Goal: Task Accomplishment & Management: Use online tool/utility

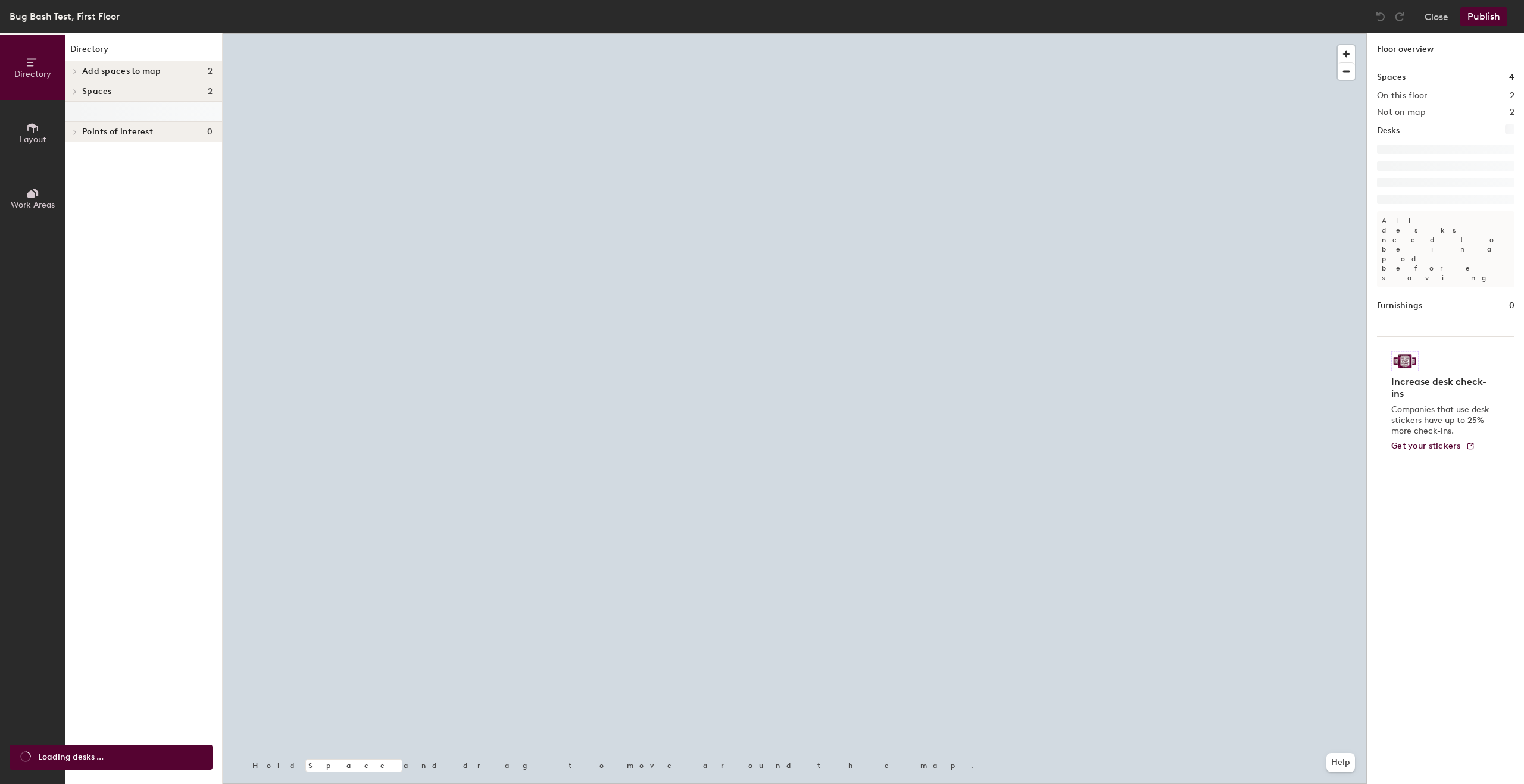
click at [76, 90] on icon at bounding box center [75, 91] width 5 height 6
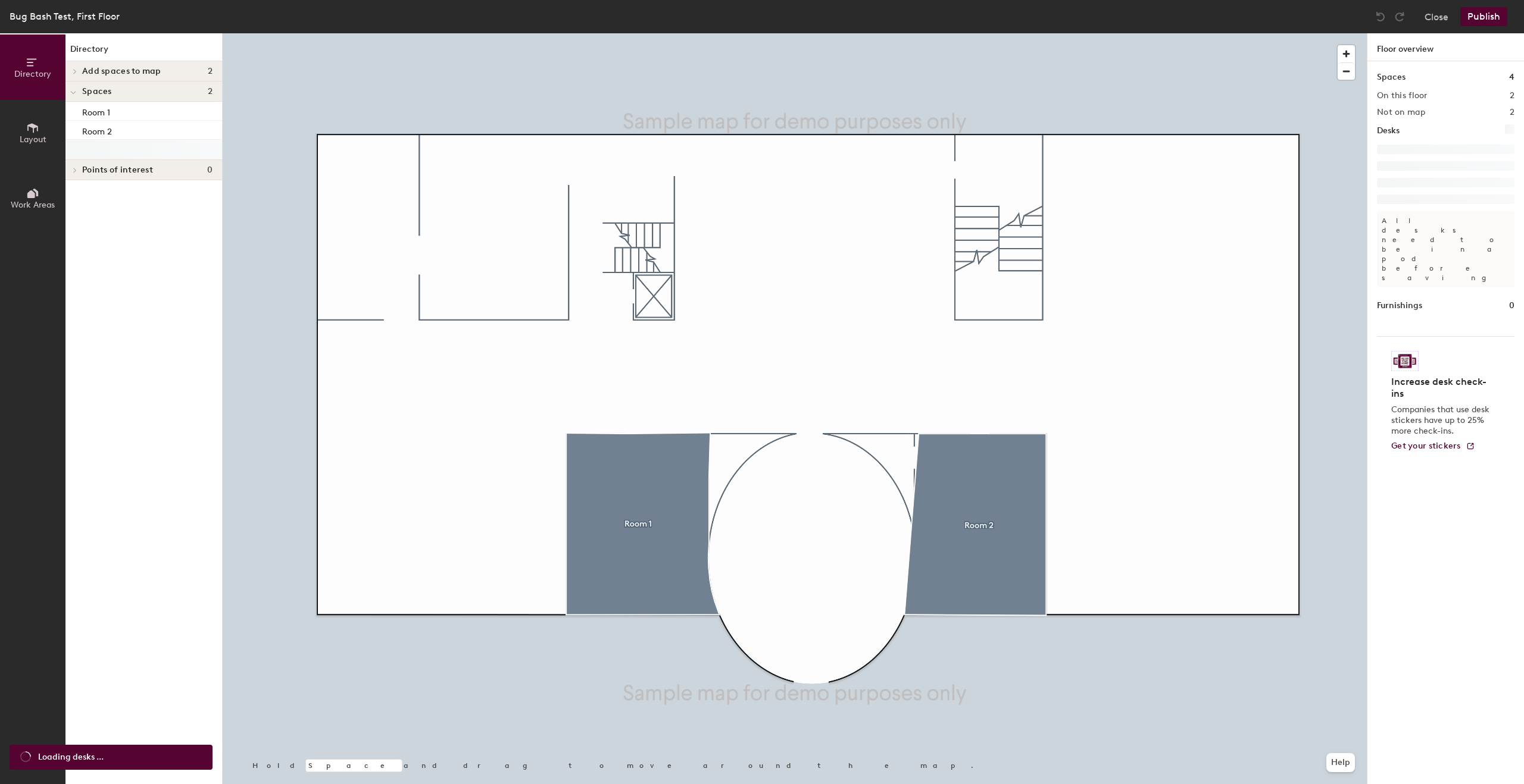
click at [76, 89] on div at bounding box center [72, 91] width 15 height 20
click at [73, 66] on div at bounding box center [72, 71] width 15 height 20
click at [98, 119] on div "Test" at bounding box center [143, 110] width 156 height 19
click at [99, 114] on div "Test" at bounding box center [143, 110] width 156 height 19
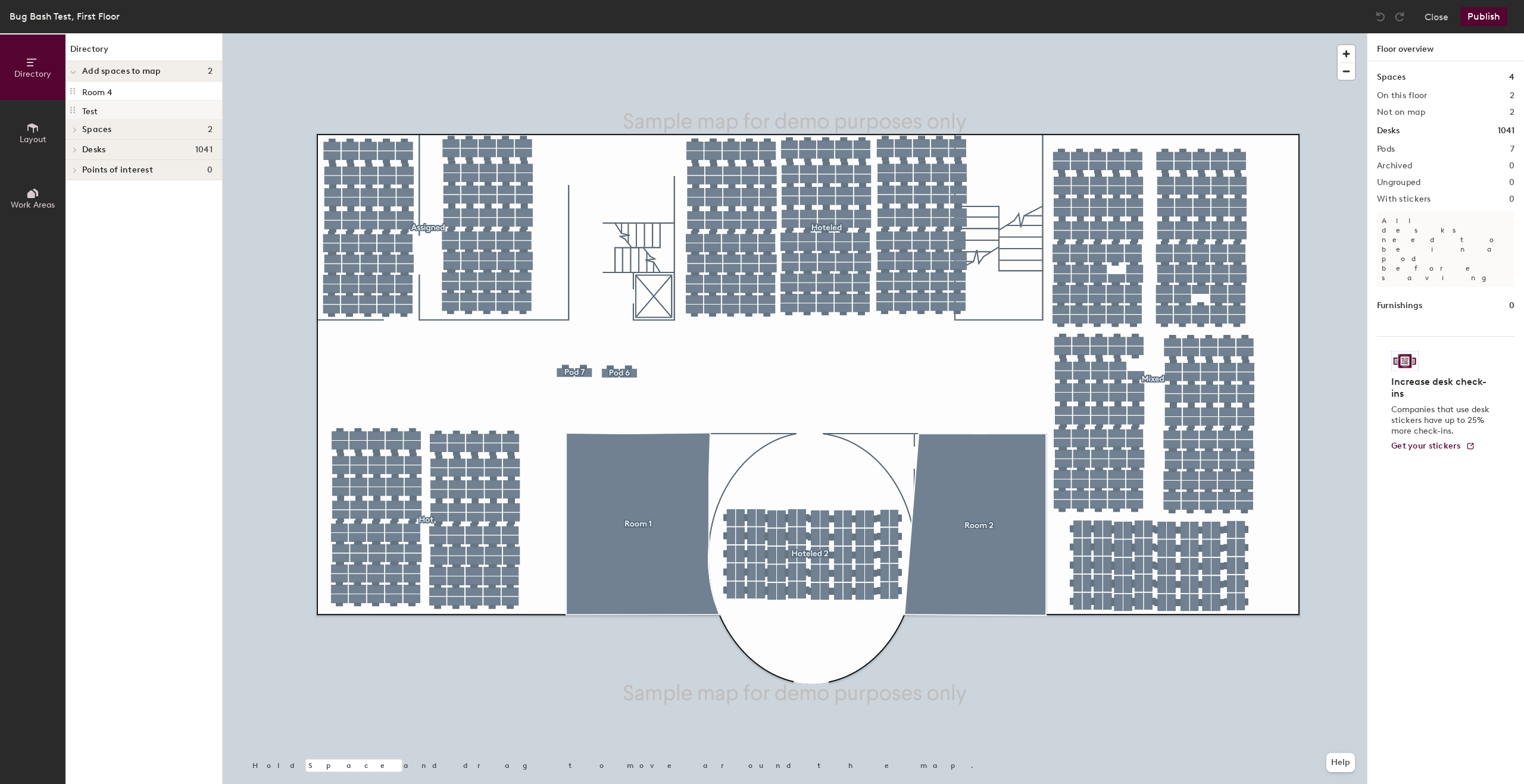
click at [120, 103] on div "Test" at bounding box center [143, 110] width 156 height 19
click at [68, 66] on div at bounding box center [72, 71] width 15 height 20
click at [61, 65] on button "Directory" at bounding box center [33, 67] width 65 height 65
click at [85, 68] on span "Add spaces to map" at bounding box center [121, 72] width 79 height 10
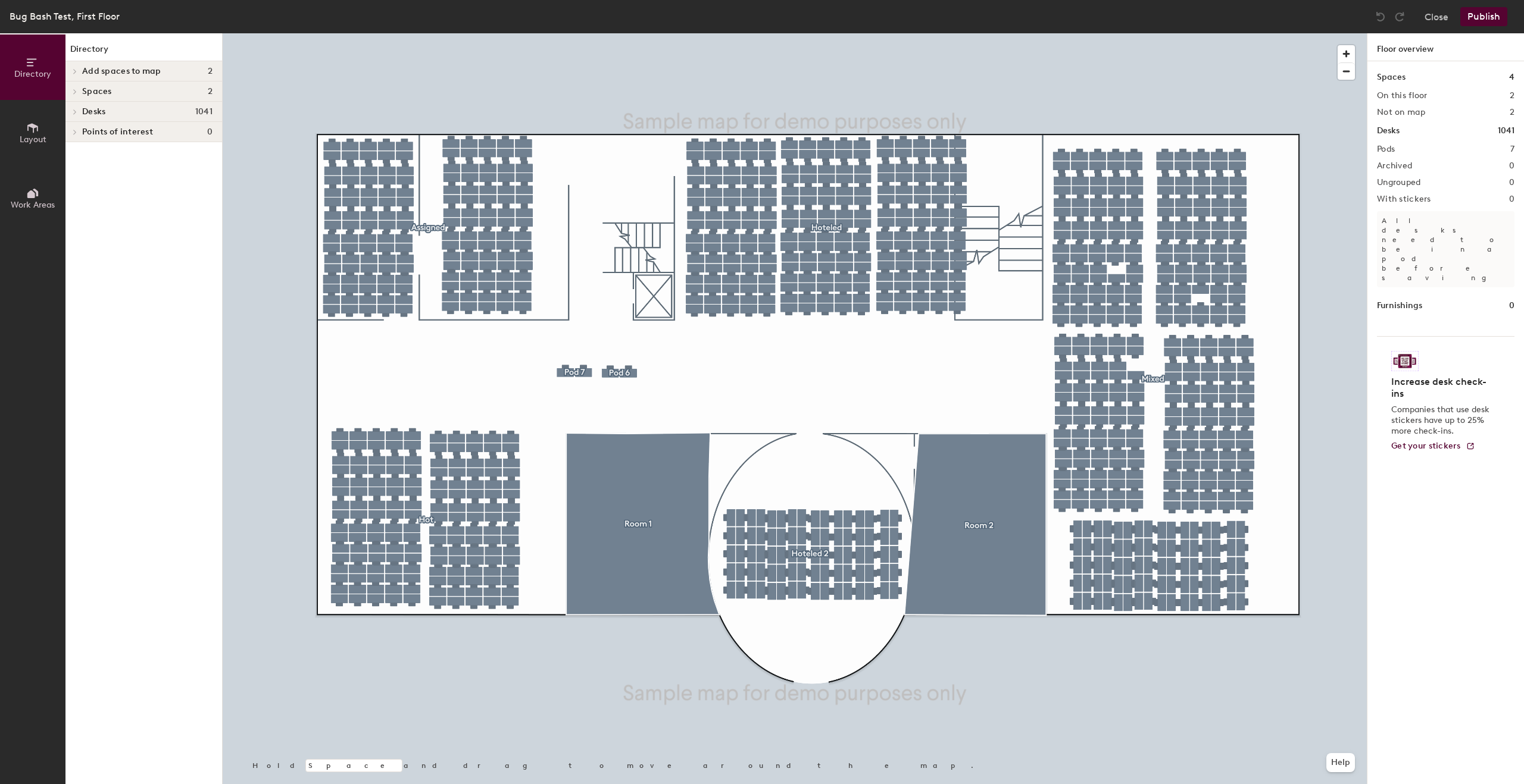
click at [85, 68] on span "Add spaces to map" at bounding box center [121, 72] width 79 height 10
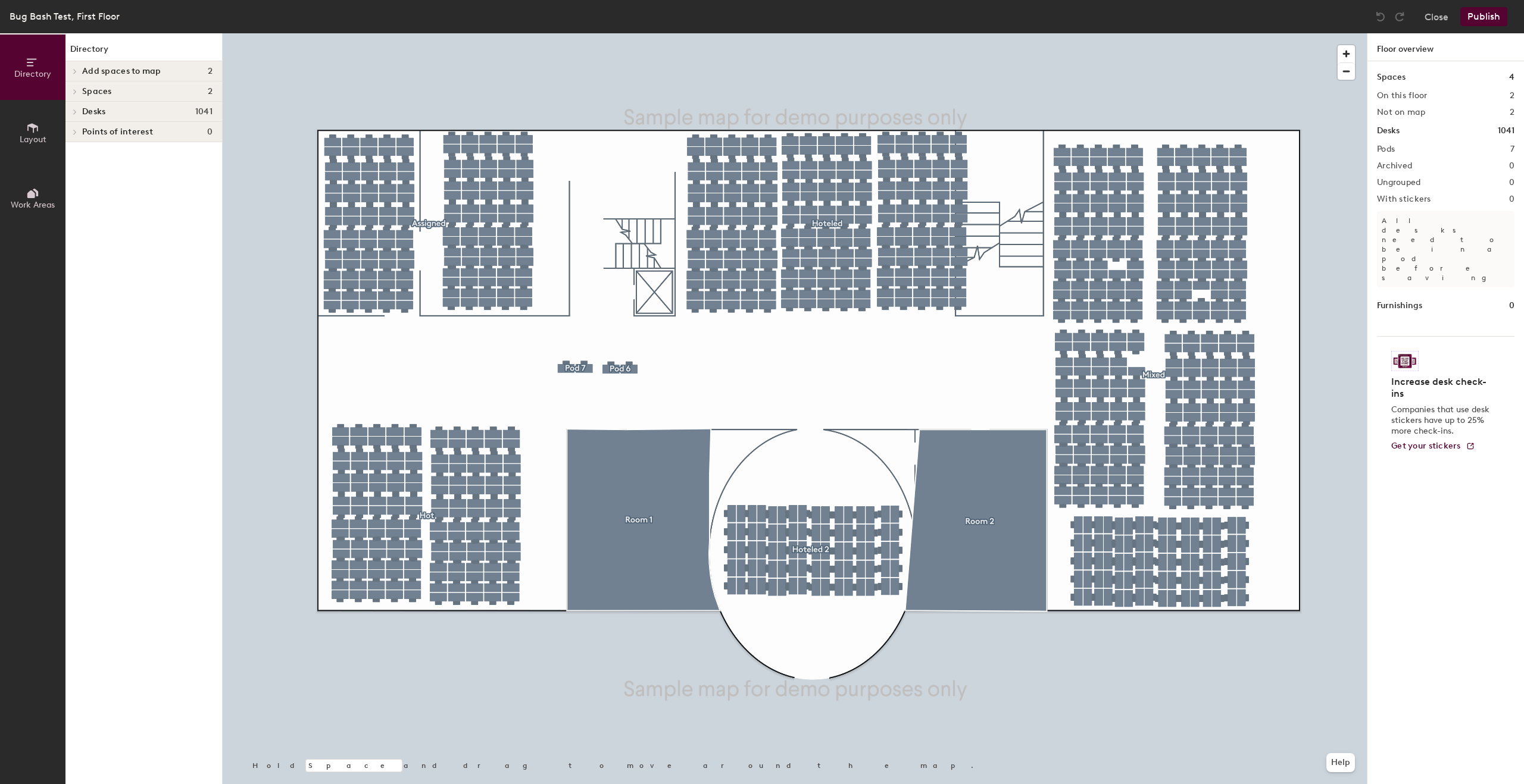
click at [93, 67] on span "Add spaces to map" at bounding box center [121, 72] width 79 height 10
click at [1439, 19] on button "Close" at bounding box center [1436, 16] width 24 height 19
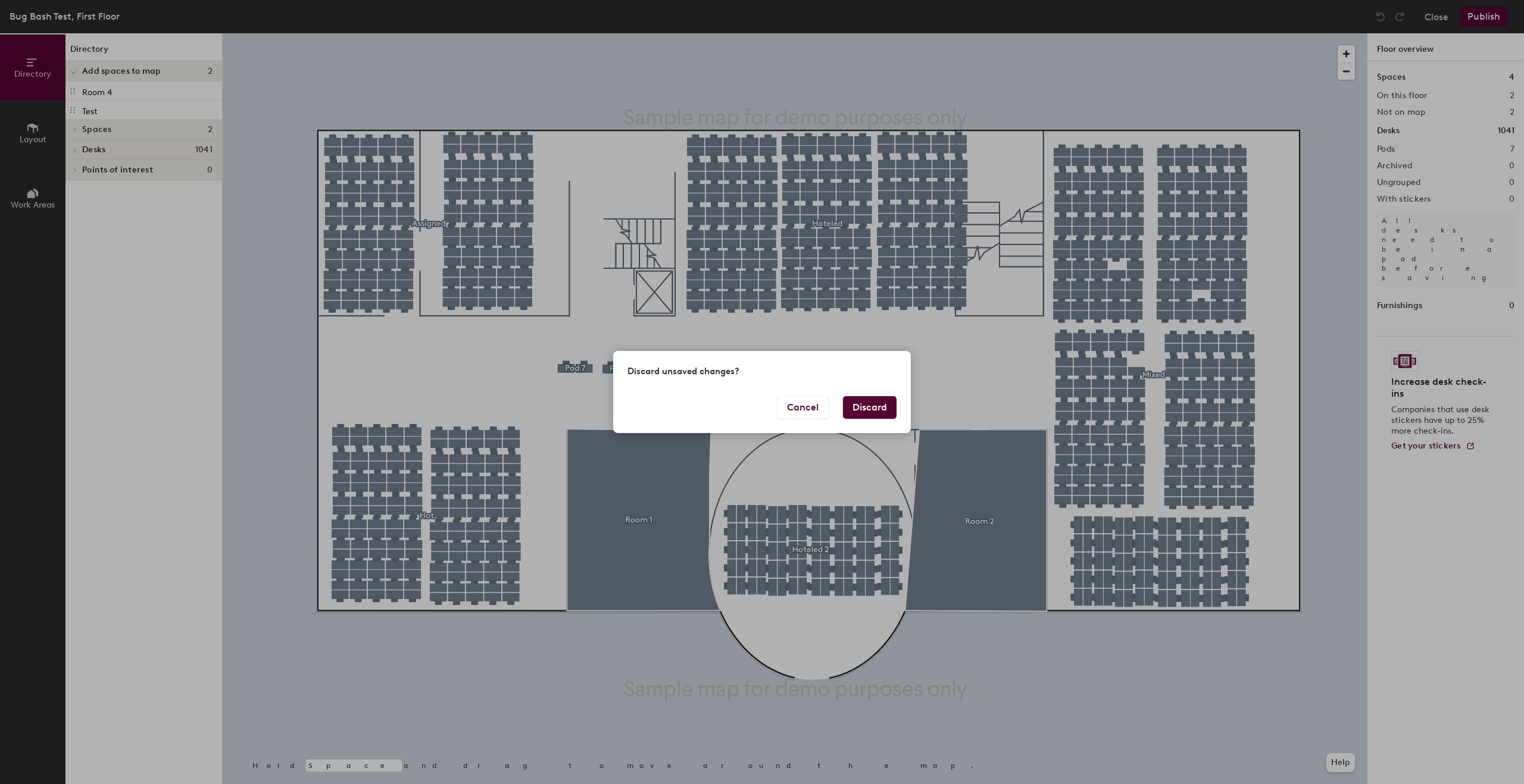
click at [863, 409] on button "Discard" at bounding box center [870, 407] width 54 height 23
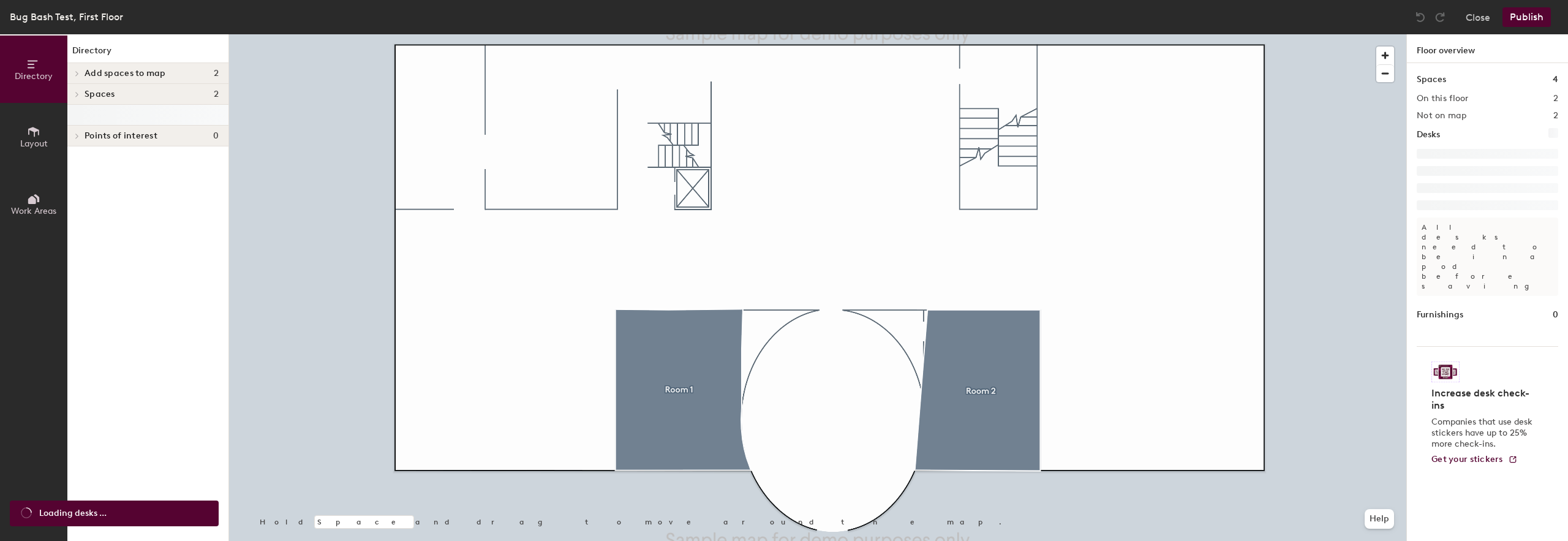
click at [94, 72] on span "Add spaces to map" at bounding box center [125, 74] width 81 height 10
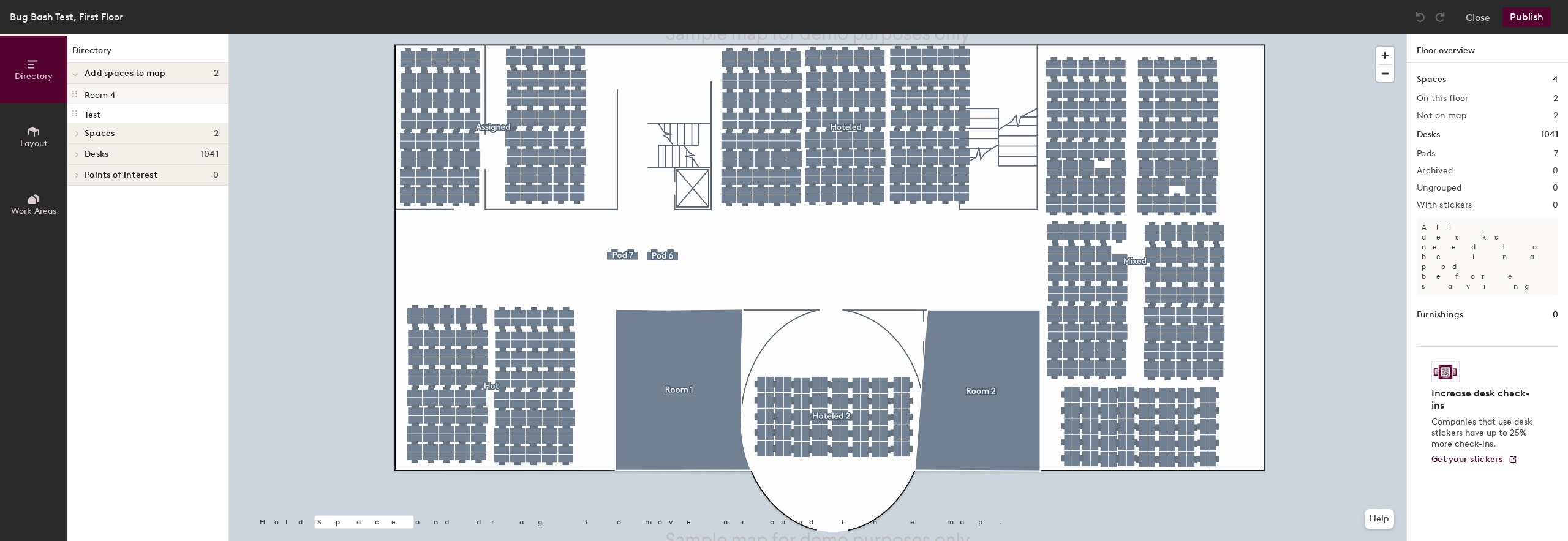
click at [95, 100] on div "Room 4" at bounding box center [147, 93] width 161 height 19
click at [97, 111] on p "Test" at bounding box center [92, 113] width 16 height 14
click at [107, 102] on div "Room 4" at bounding box center [147, 93] width 161 height 19
click at [107, 108] on div "Test" at bounding box center [147, 113] width 161 height 19
click at [106, 113] on div "Test" at bounding box center [147, 113] width 161 height 19
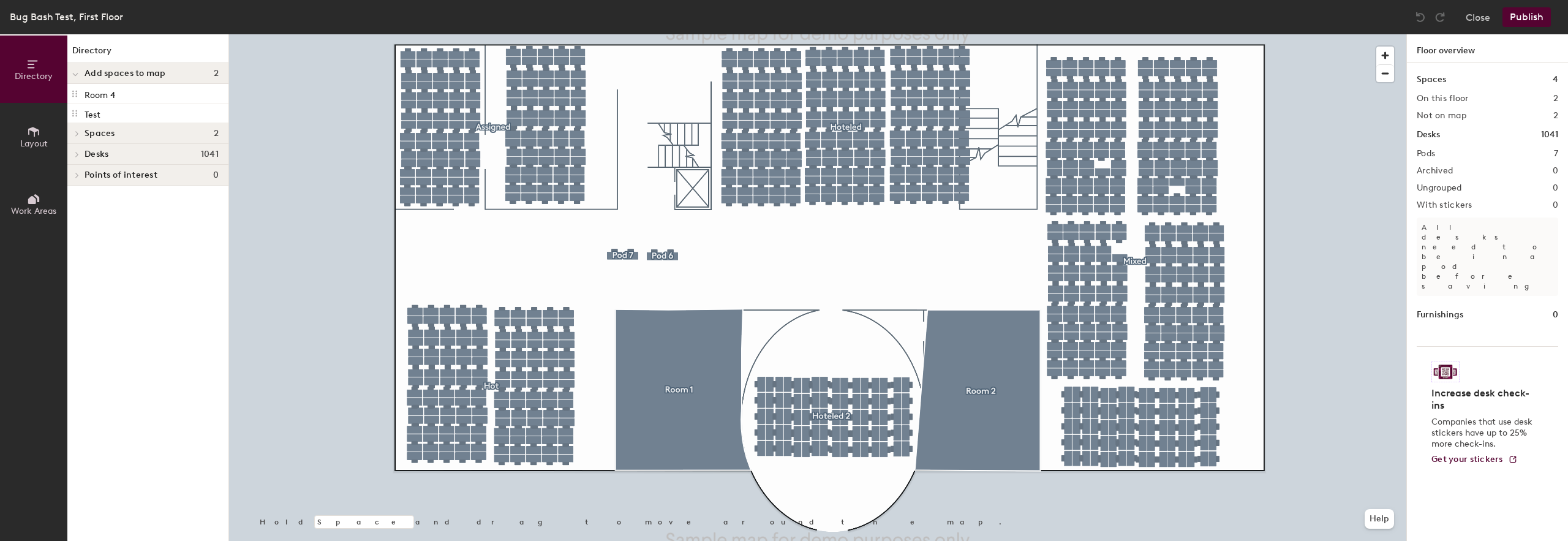
click at [82, 152] on div at bounding box center [76, 154] width 13 height 6
click at [82, 152] on div at bounding box center [75, 154] width 16 height 20
click at [82, 170] on div at bounding box center [75, 175] width 16 height 20
click at [81, 177] on div at bounding box center [75, 175] width 16 height 20
click at [81, 131] on span at bounding box center [76, 133] width 10 height 6
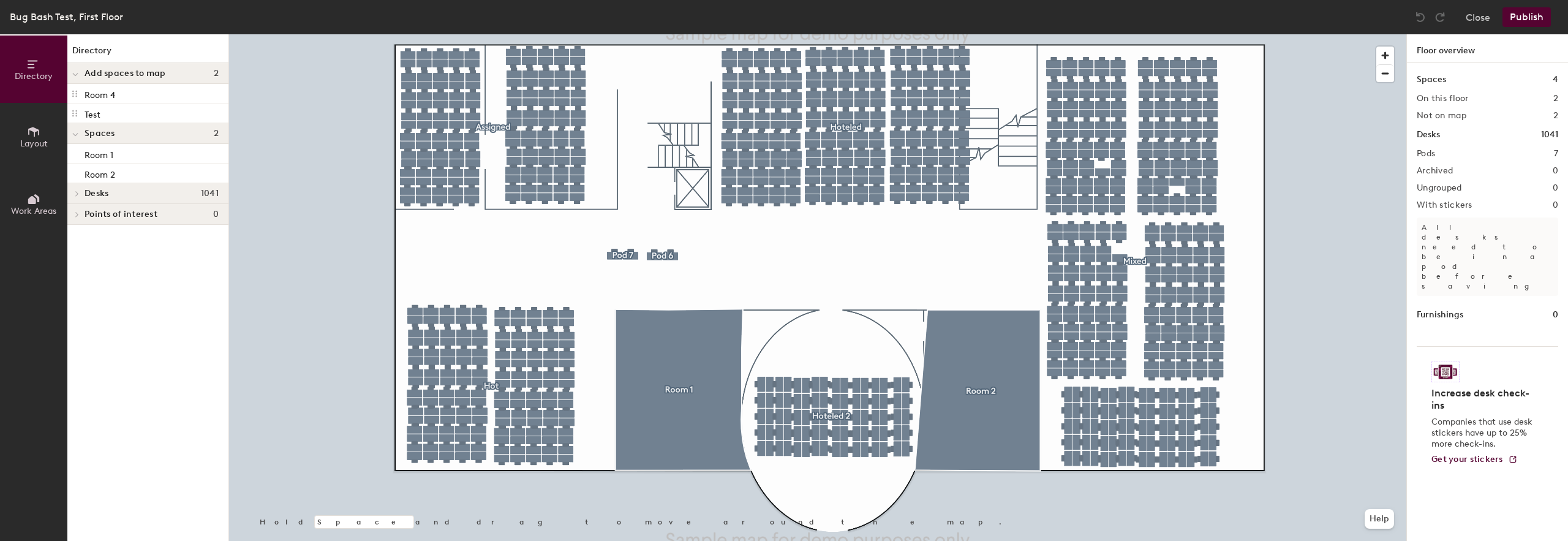
click at [81, 131] on div at bounding box center [75, 133] width 16 height 20
click at [1476, 18] on button "Close" at bounding box center [1478, 17] width 24 height 19
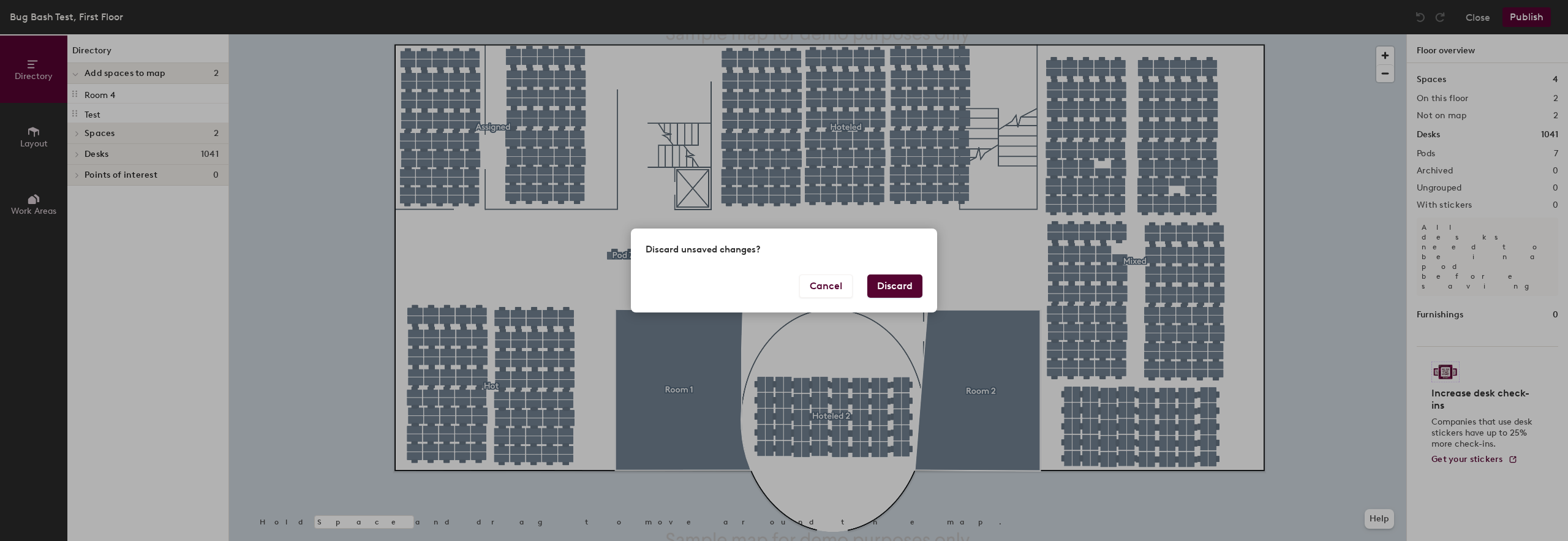
click at [888, 277] on button "Discard" at bounding box center [895, 286] width 55 height 23
